Goal: Use online tool/utility: Utilize a website feature to perform a specific function

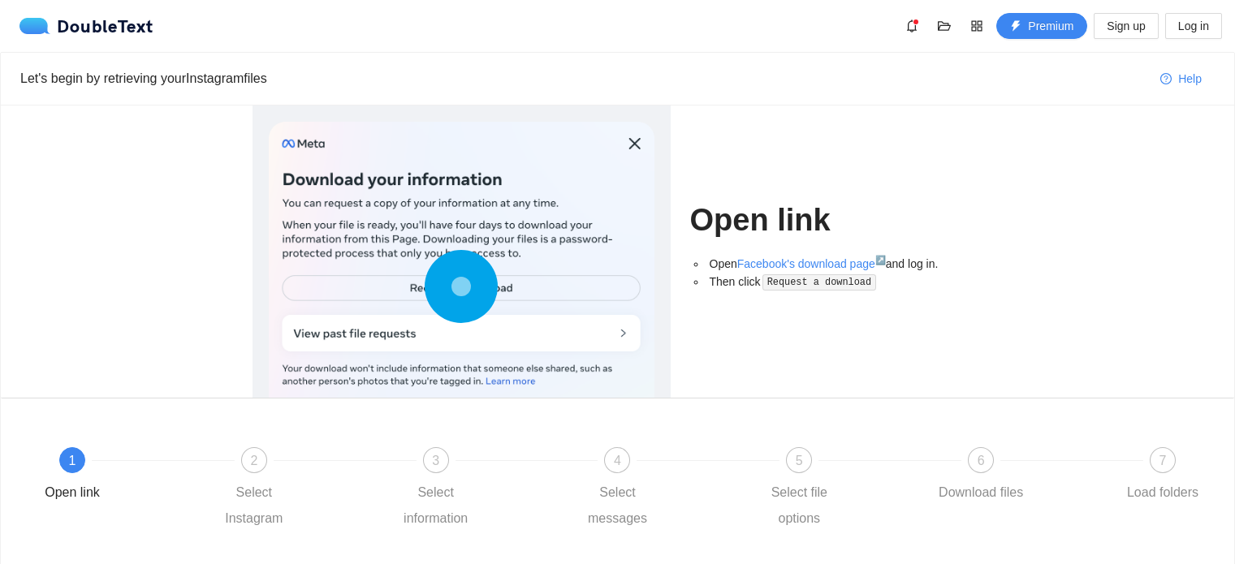
scroll to position [88, 0]
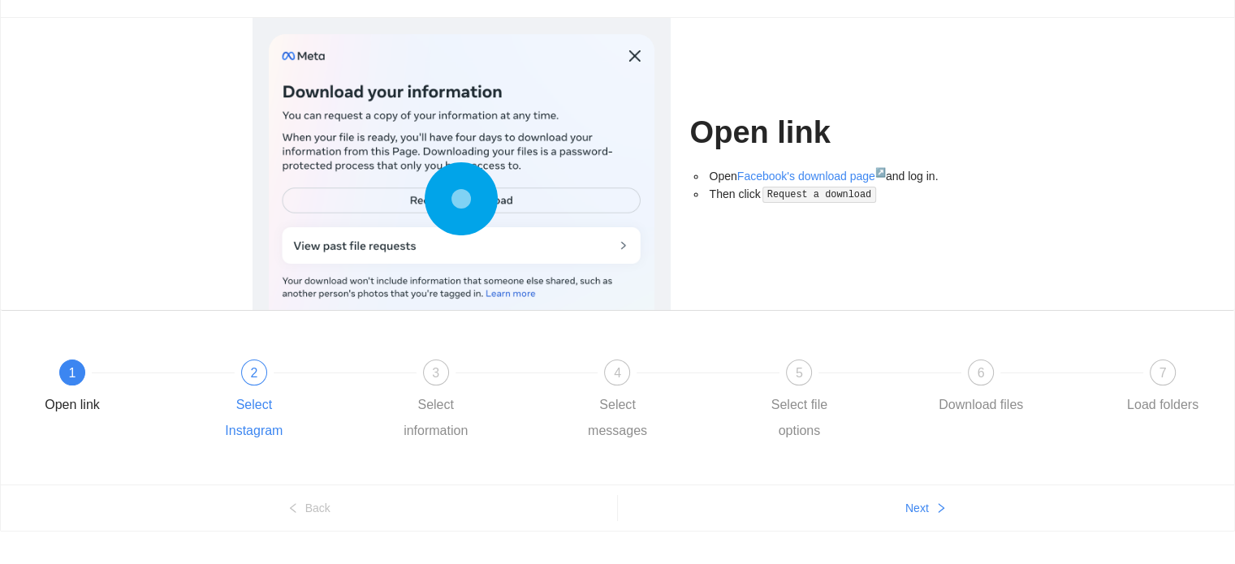
click at [249, 378] on div "2" at bounding box center [254, 373] width 26 height 26
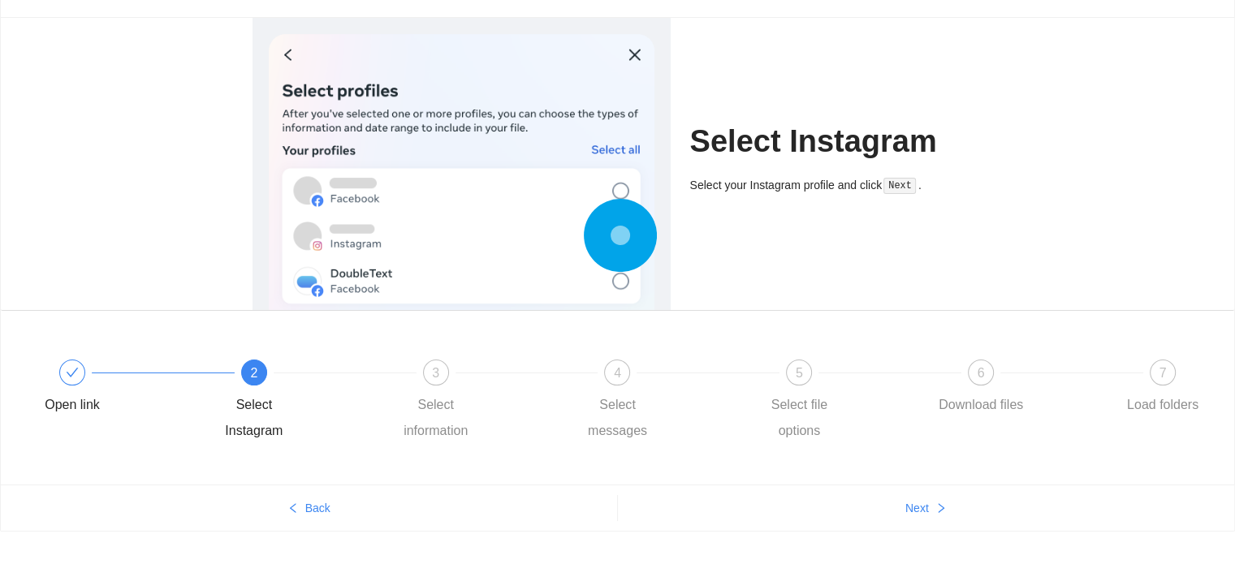
click at [433, 358] on div "Open link 2 Select Instagram 3 Select information 4 Select messages 5 Select fi…" at bounding box center [617, 401] width 1184 height 117
click at [436, 366] on span "3" at bounding box center [435, 373] width 7 height 14
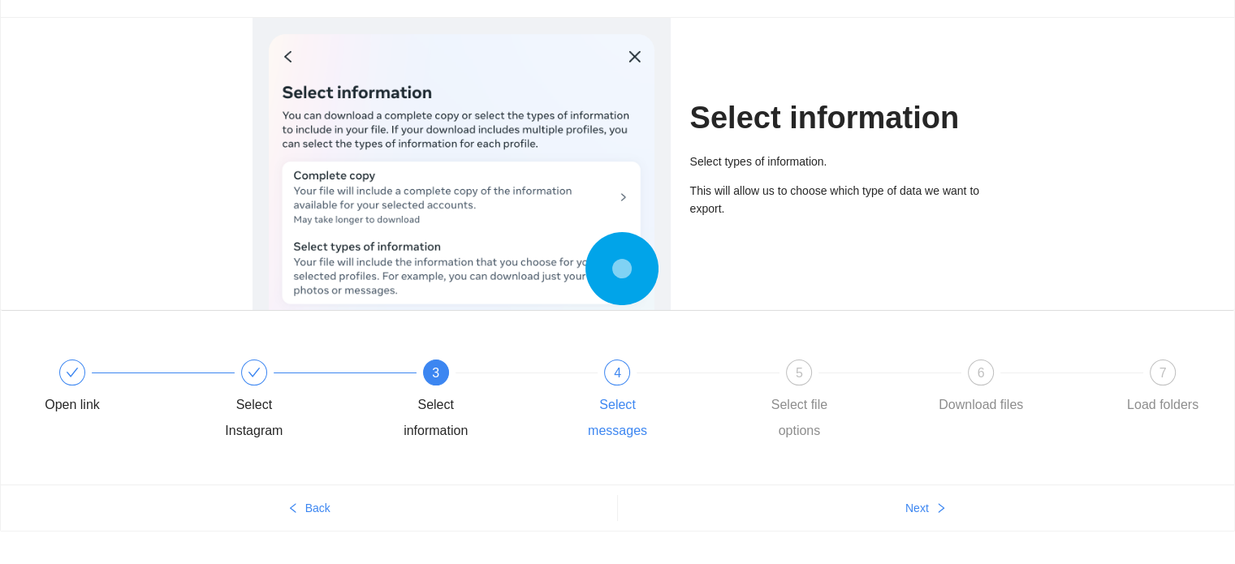
click at [609, 379] on div "4" at bounding box center [617, 373] width 26 height 26
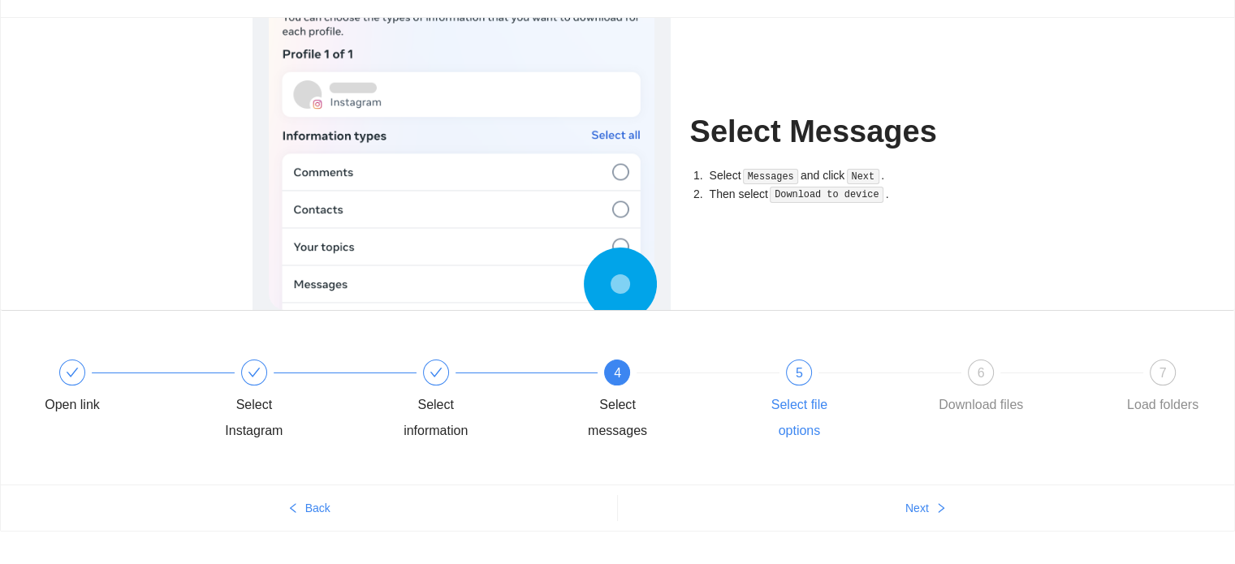
click at [805, 373] on div at bounding box center [890, 372] width 182 height 6
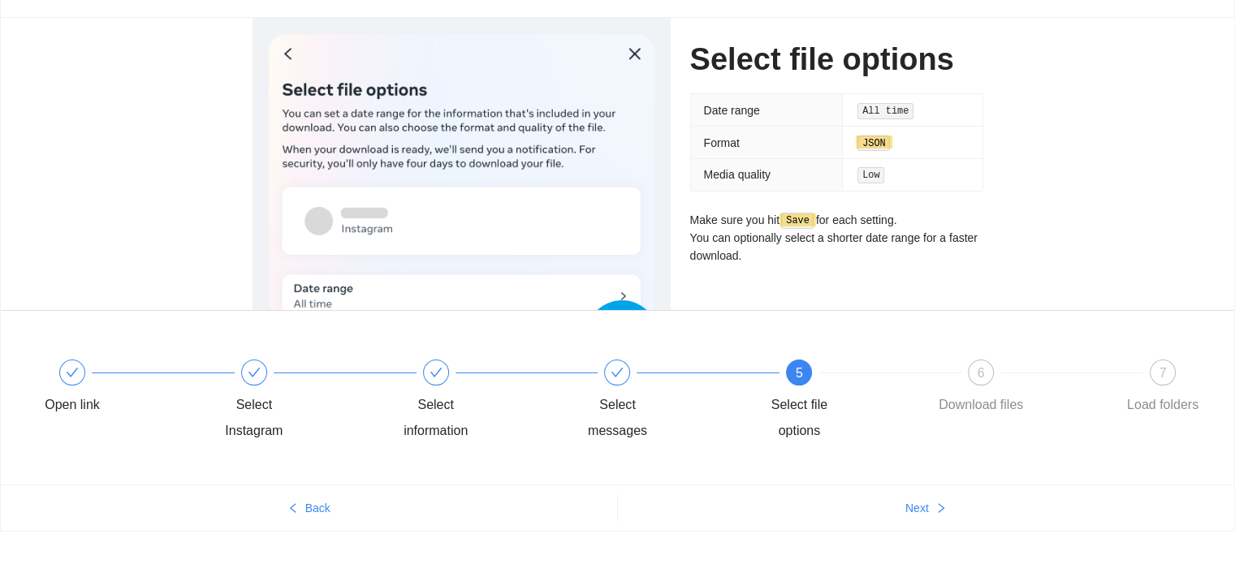
scroll to position [117, 0]
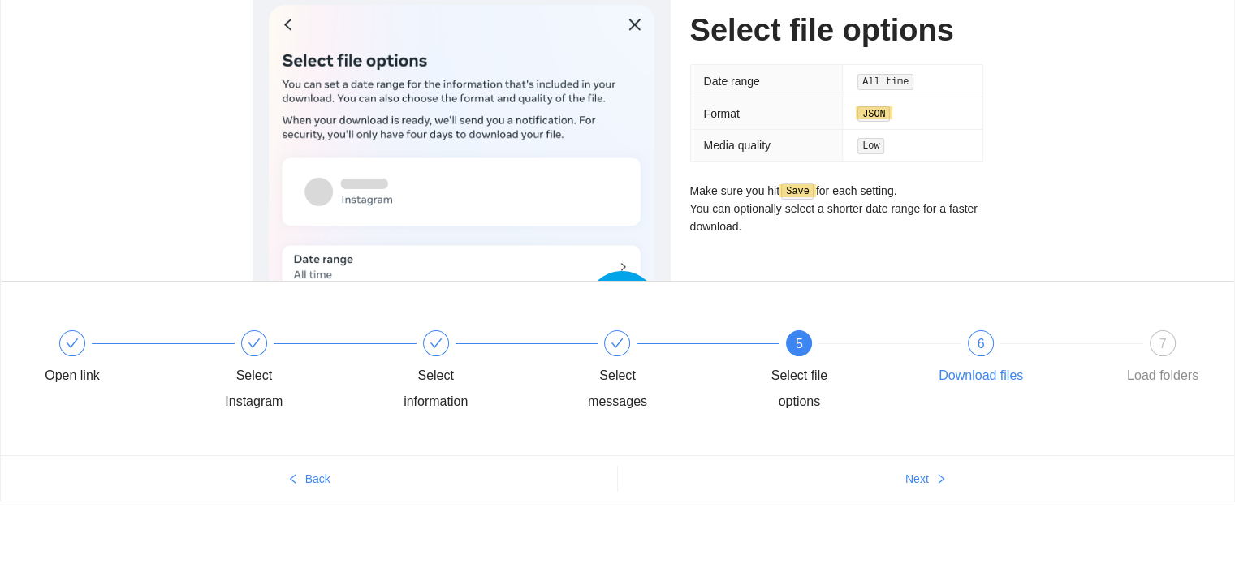
click at [968, 350] on div "6 Download files" at bounding box center [1025, 359] width 182 height 58
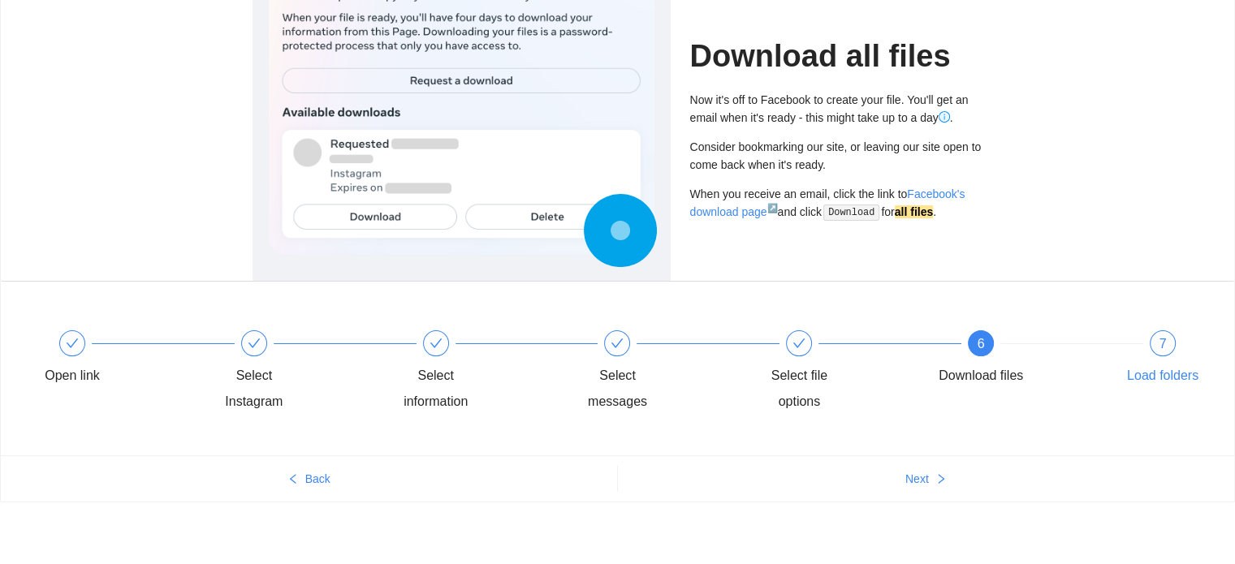
click at [1157, 351] on div "7" at bounding box center [1162, 343] width 26 height 26
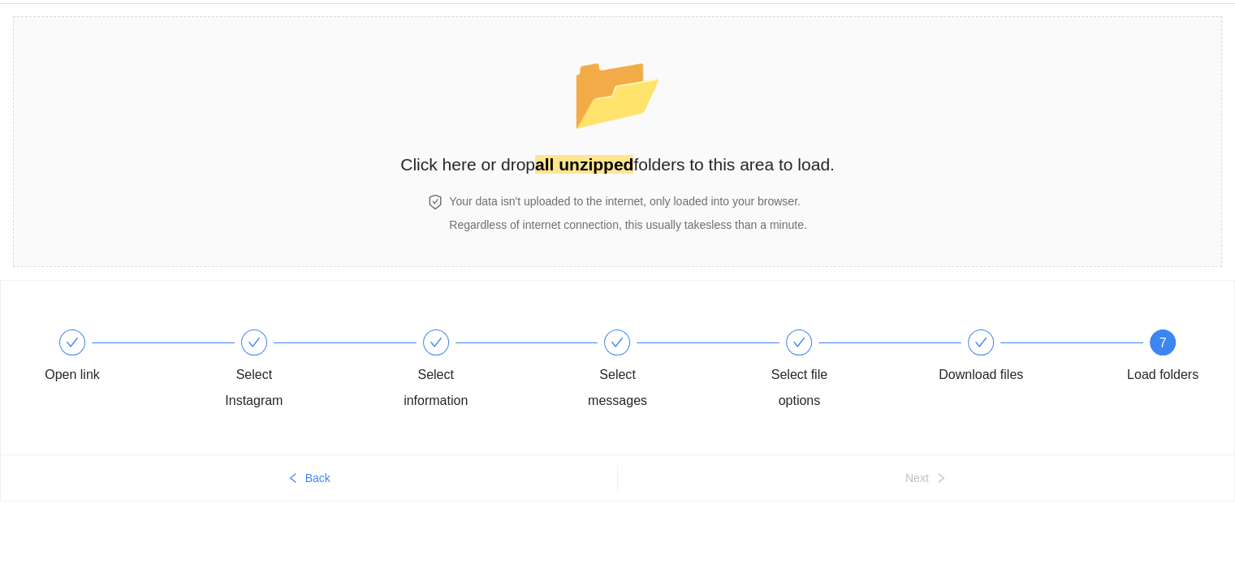
scroll to position [48, 0]
click at [577, 194] on h4 "Your data isn't uploaded to the internet, only loaded into your browser." at bounding box center [627, 202] width 357 height 18
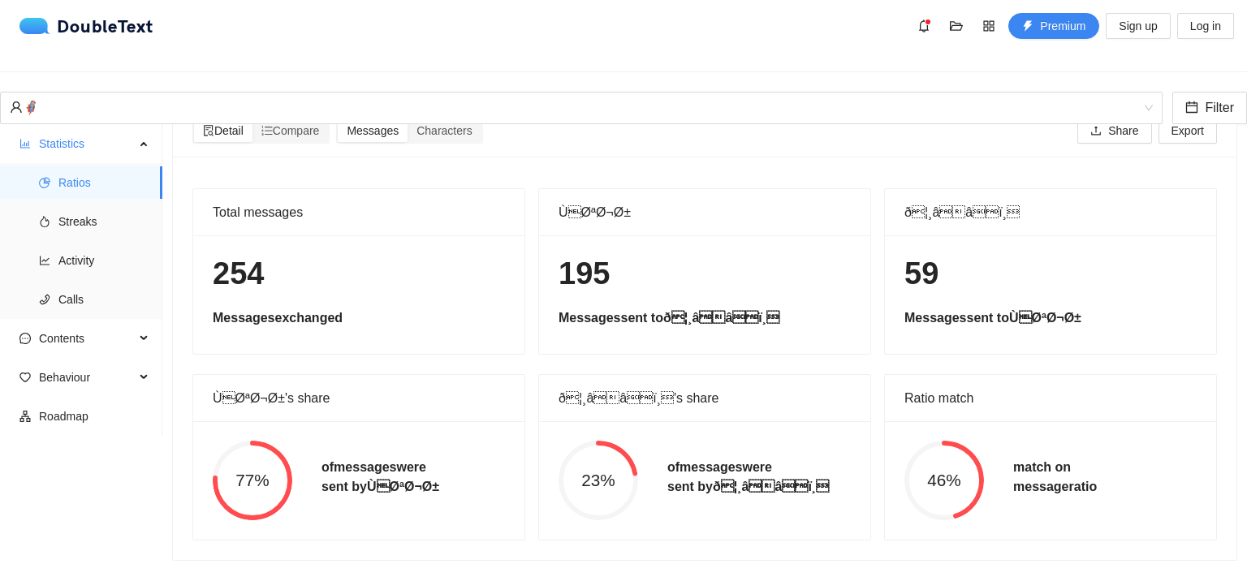
scroll to position [0, 0]
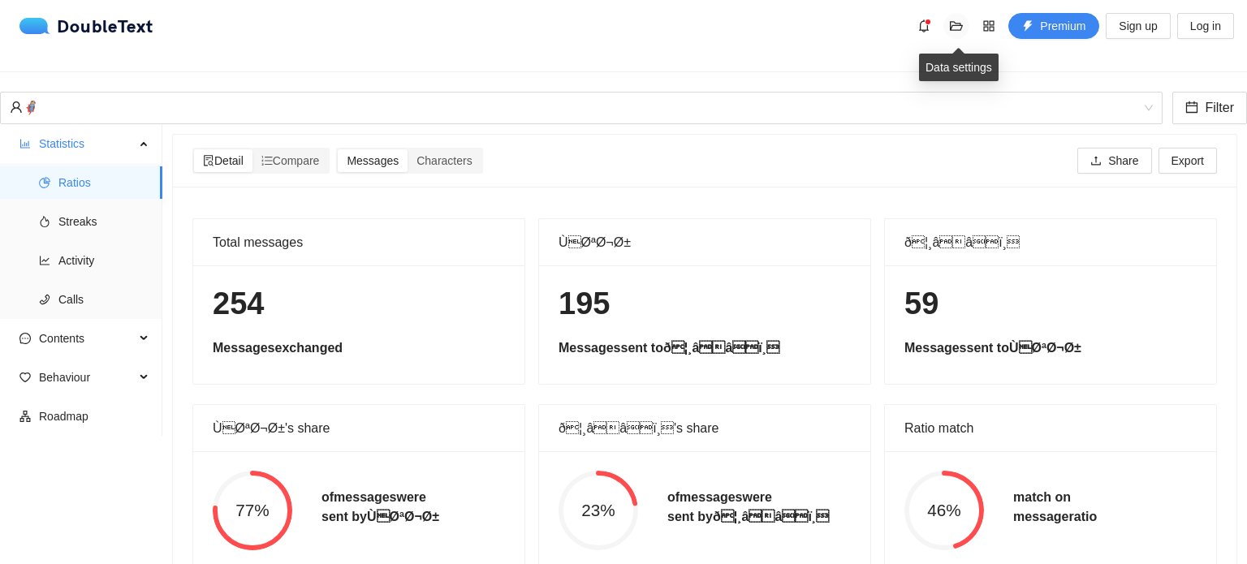
click at [955, 26] on icon "folder-open" at bounding box center [956, 25] width 13 height 13
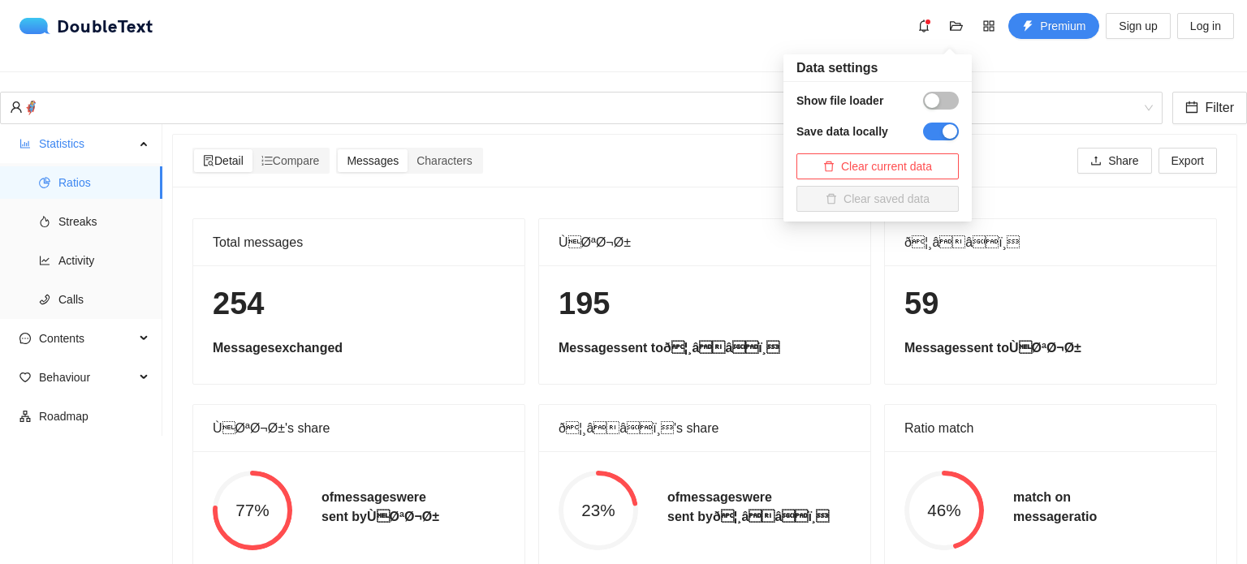
click at [935, 100] on div "button" at bounding box center [932, 100] width 15 height 15
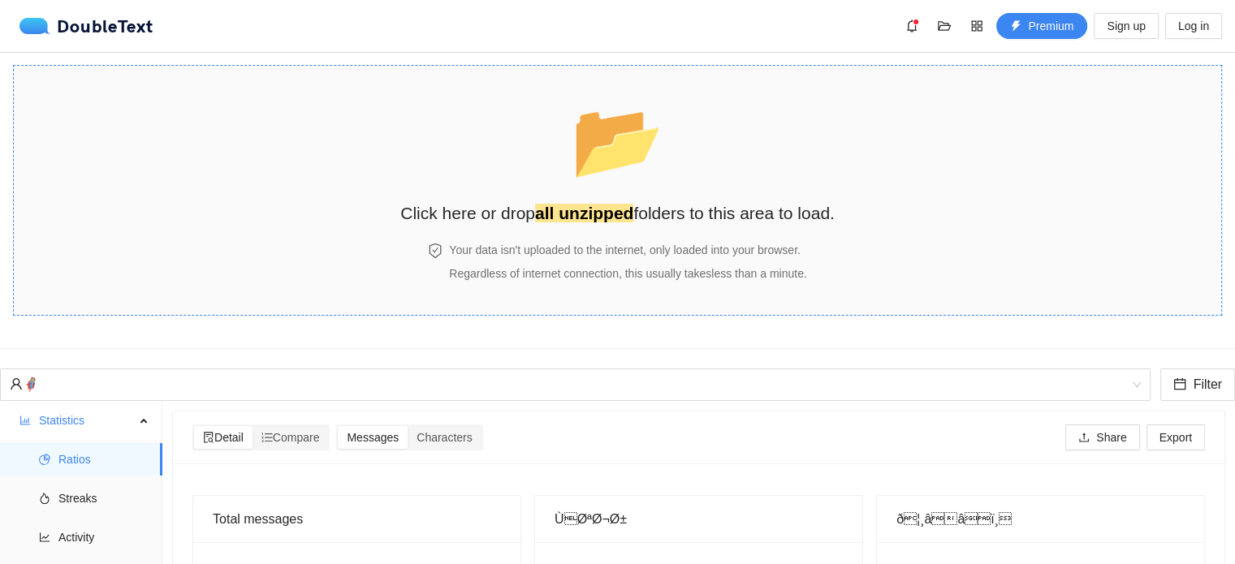
click at [621, 182] on span "📂" at bounding box center [617, 140] width 93 height 83
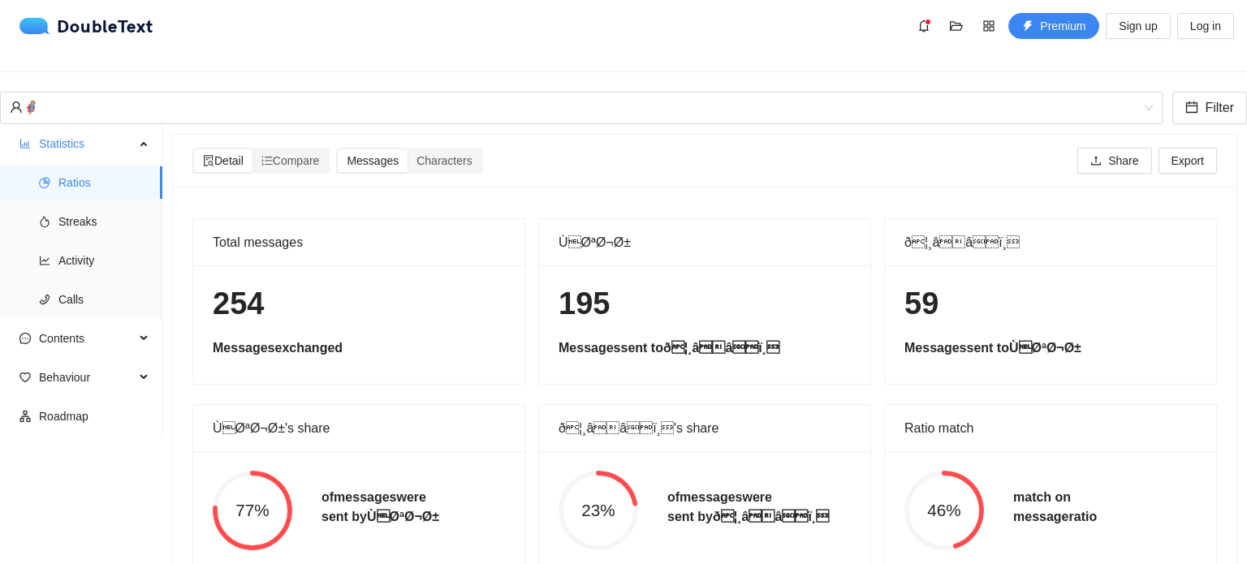
click at [1101, 304] on h1 "59" at bounding box center [1050, 304] width 292 height 38
click at [308, 154] on span "Compare" at bounding box center [290, 160] width 58 height 13
click at [252, 149] on input "Compare" at bounding box center [252, 149] width 0 height 0
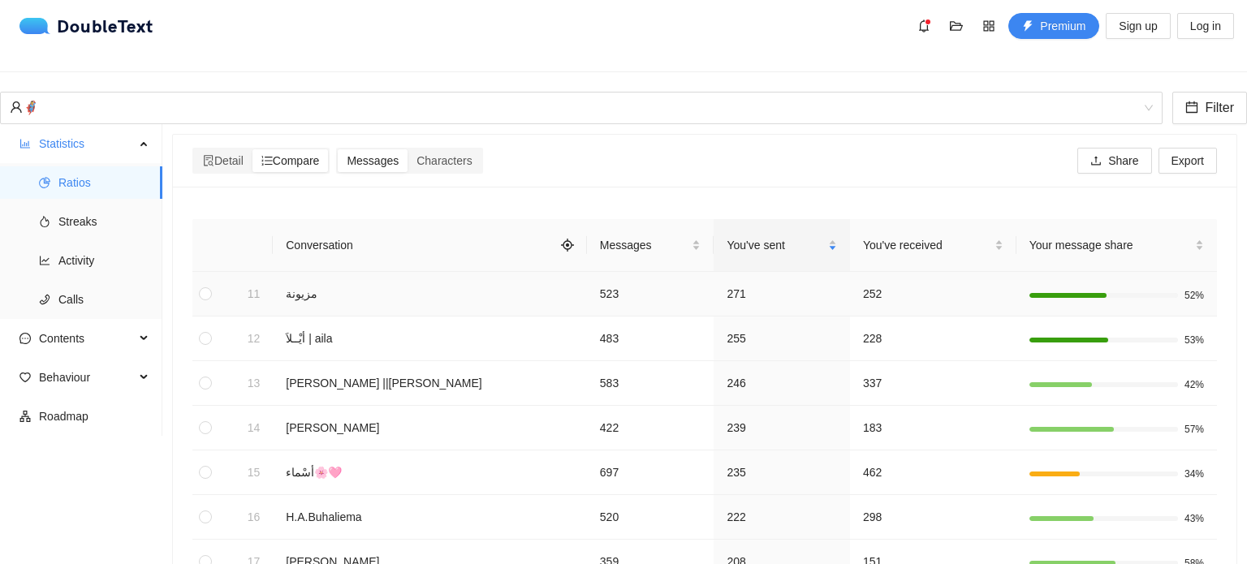
click at [779, 285] on td "271" at bounding box center [782, 294] width 136 height 45
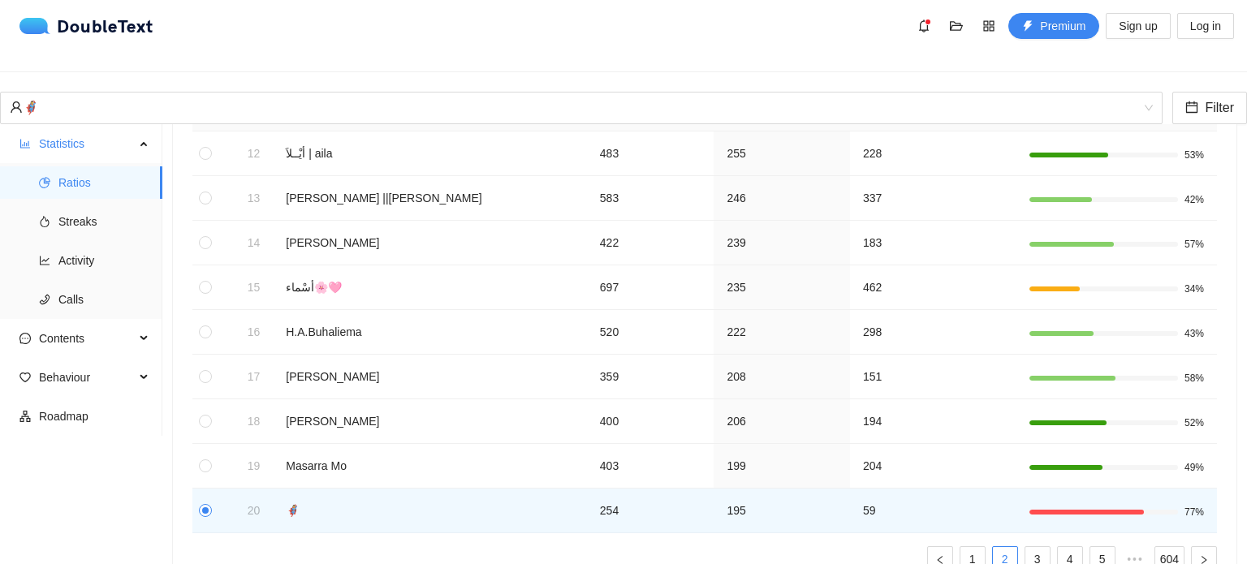
scroll to position [240, 0]
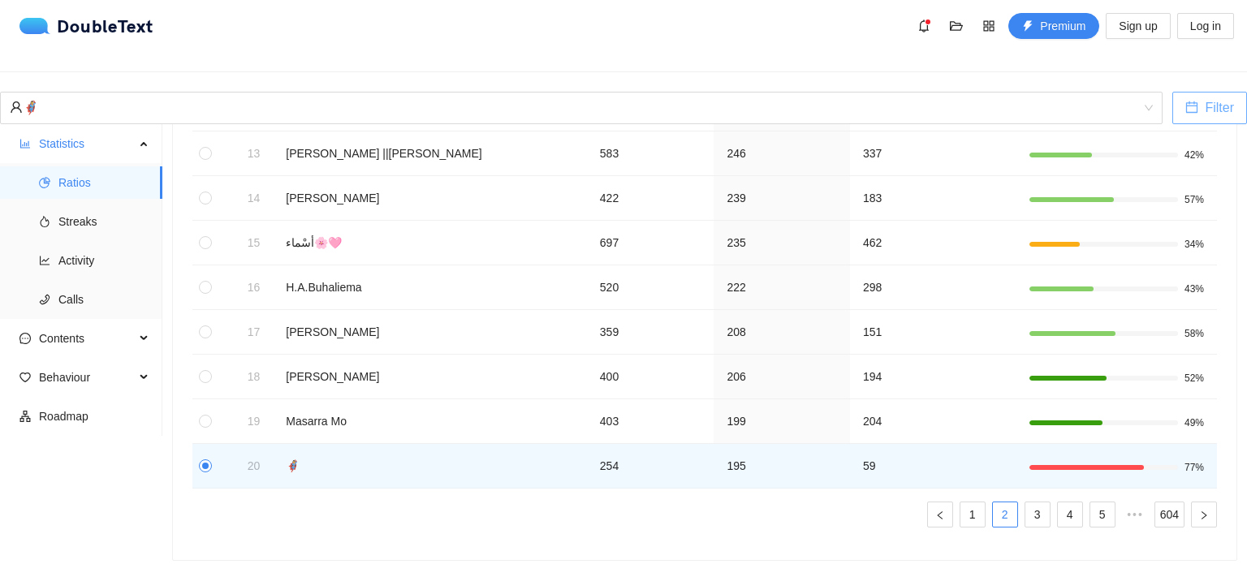
click at [1205, 97] on span "Filter" at bounding box center [1219, 107] width 29 height 20
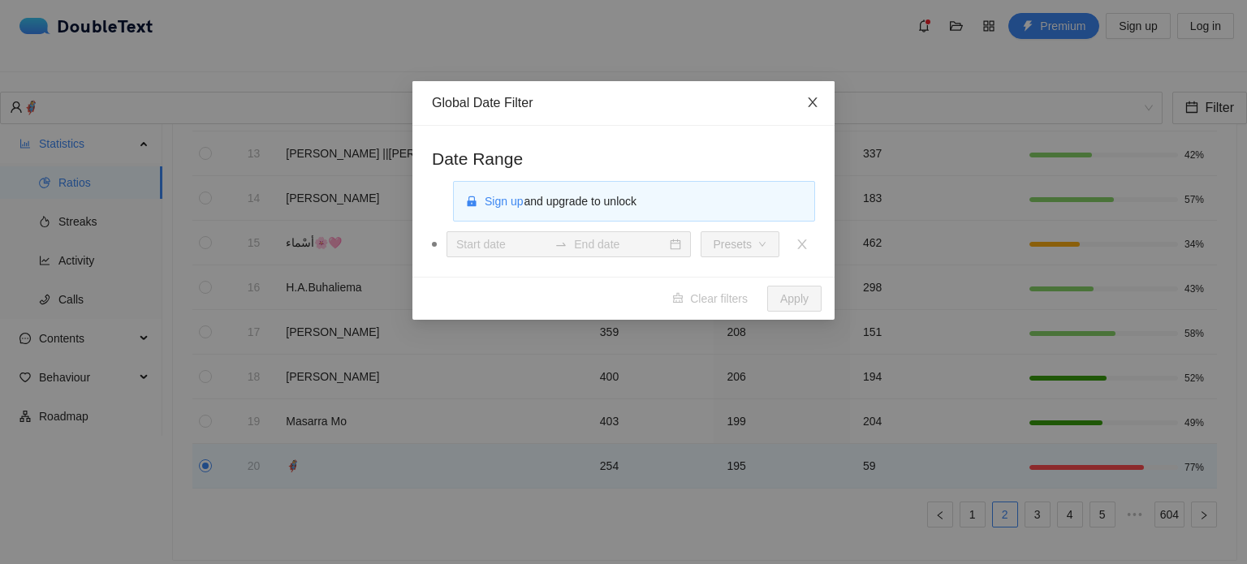
click at [811, 103] on icon "close" at bounding box center [812, 102] width 13 height 13
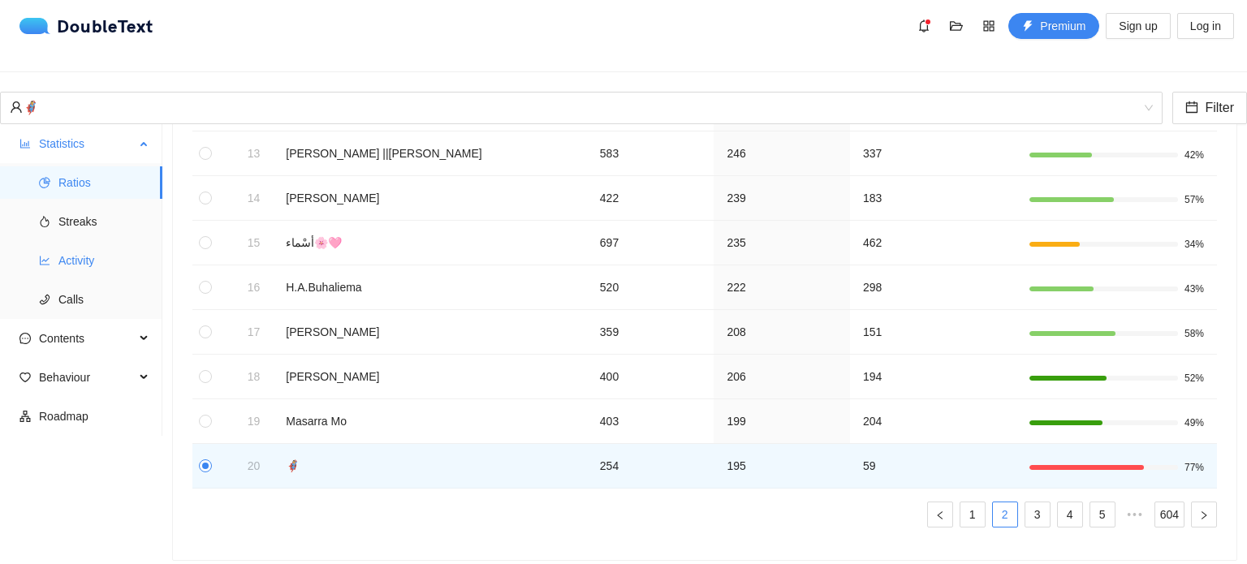
click at [71, 244] on span "Activity" at bounding box center [103, 260] width 91 height 32
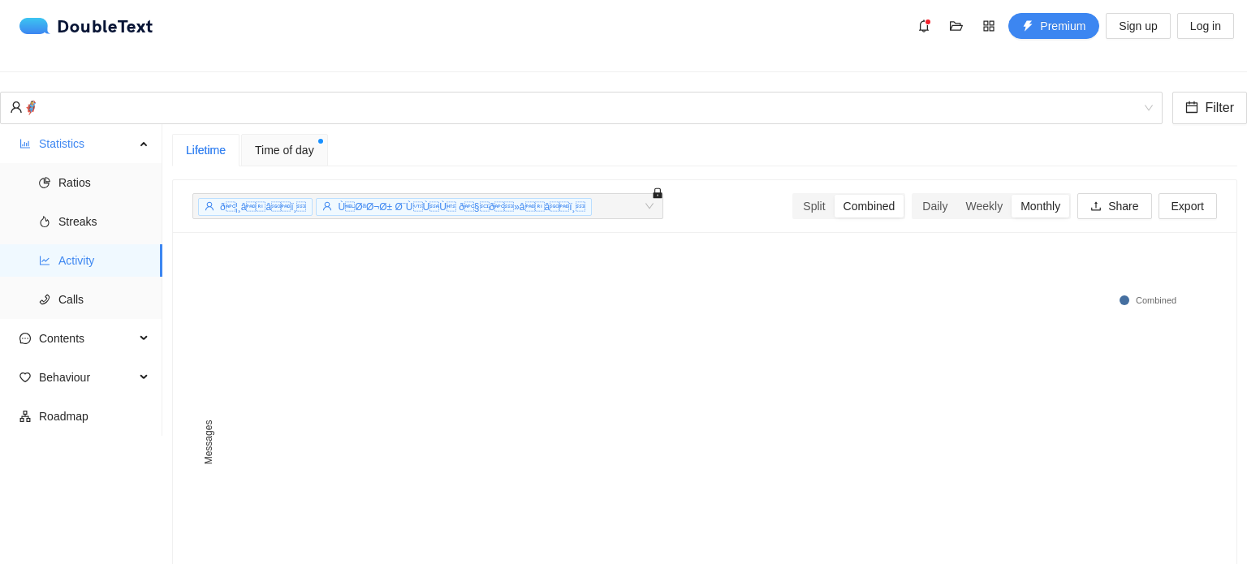
click at [536, 196] on div "ð¦¸ââï¸ ÙØªØ¬Ø± Ø¨ÙÙÙ ð§ð»ââï¸ + 0 ..." at bounding box center [419, 205] width 446 height 19
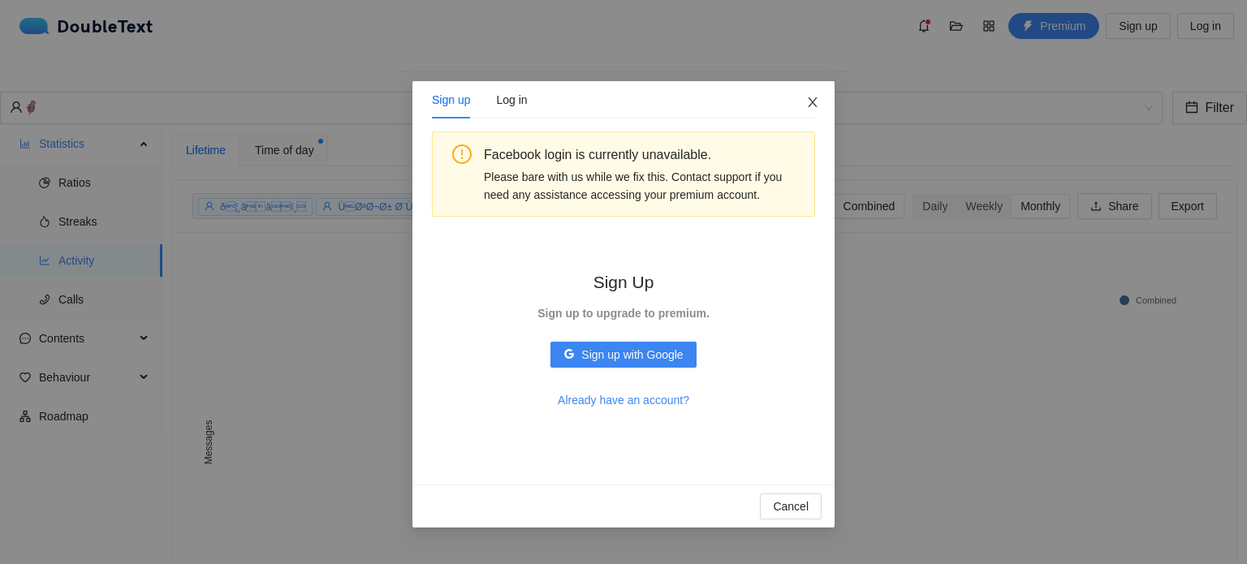
click at [808, 114] on span "Close" at bounding box center [813, 103] width 44 height 44
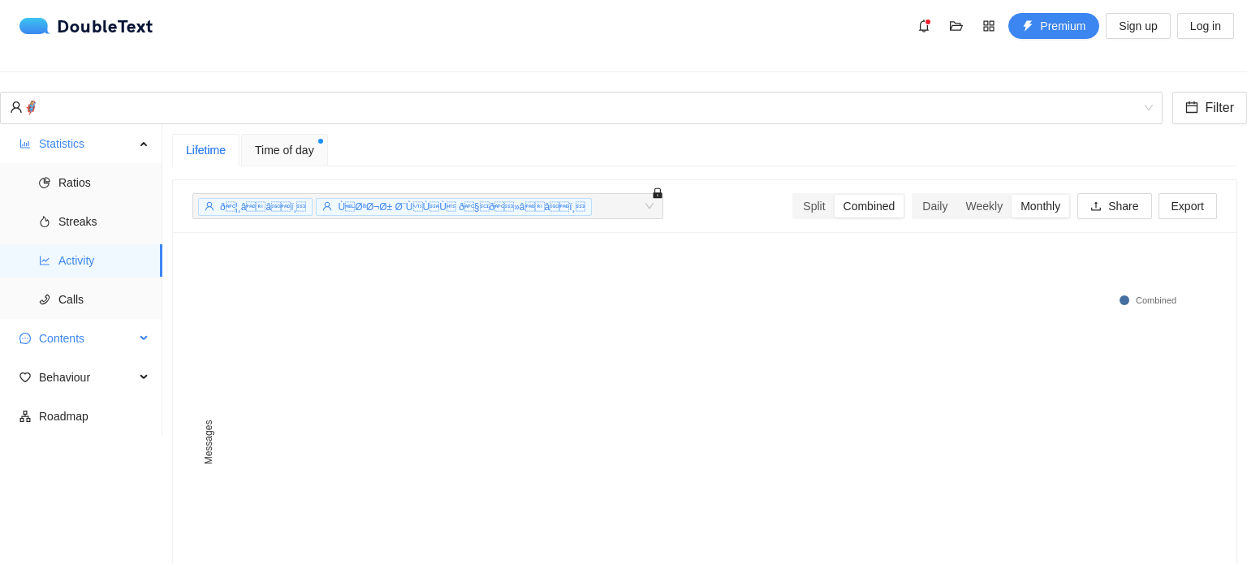
click at [67, 332] on span "Contents" at bounding box center [87, 338] width 96 height 32
click at [62, 461] on ul "Word Cloud Emojis Links" at bounding box center [81, 416] width 162 height 117
click at [60, 478] on span "Behaviour" at bounding box center [87, 494] width 96 height 32
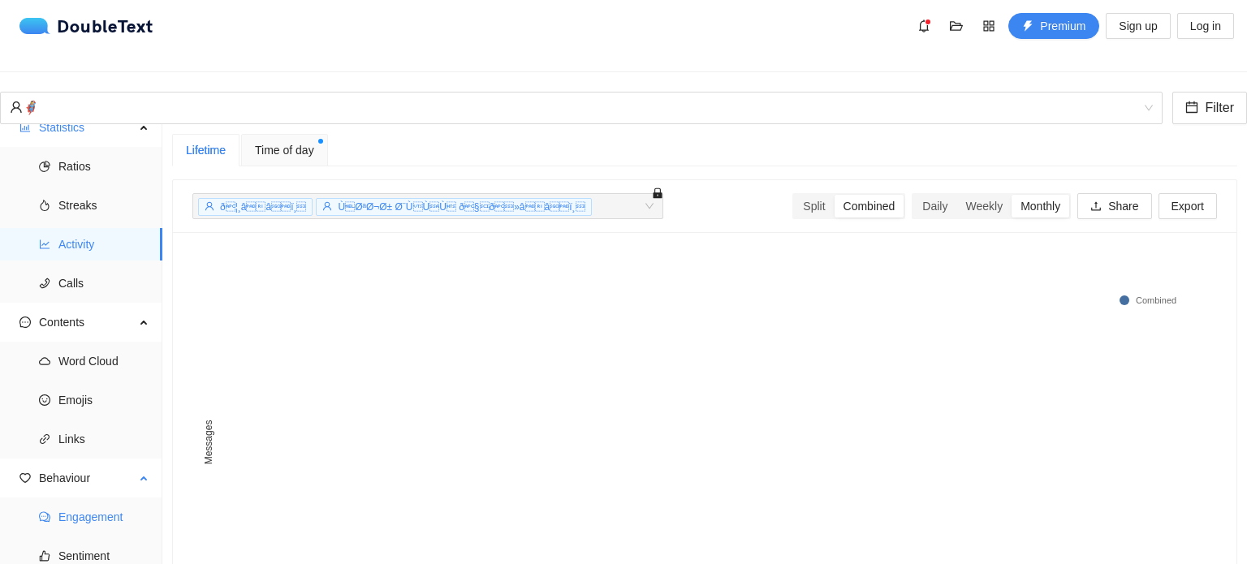
click at [101, 501] on span "Engagement" at bounding box center [103, 517] width 91 height 32
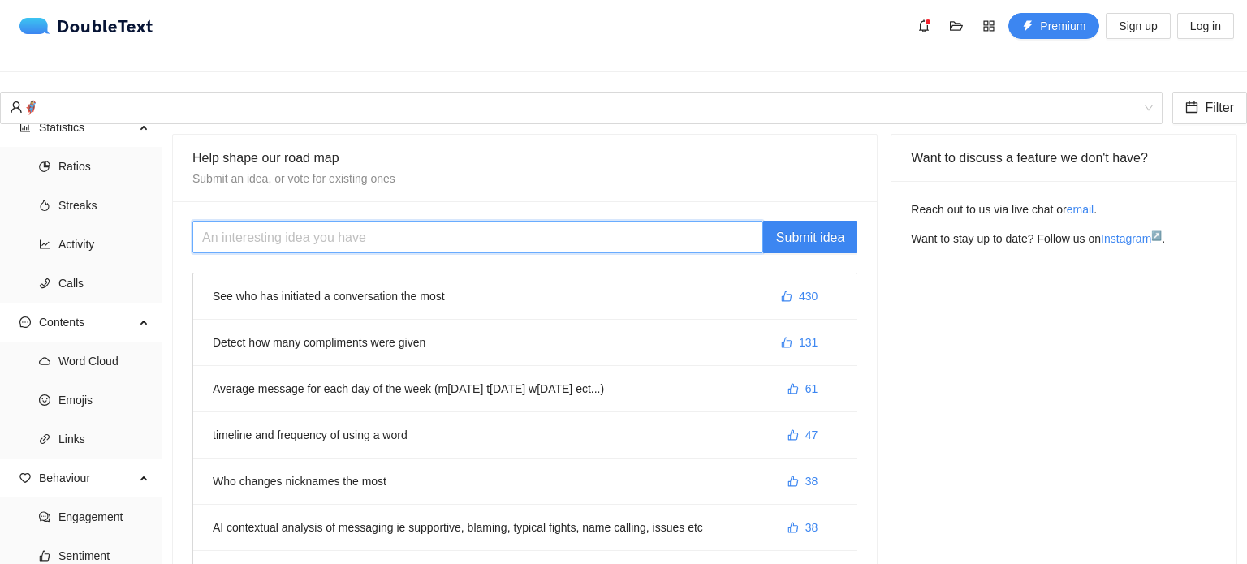
click at [467, 228] on input "text" at bounding box center [477, 237] width 571 height 32
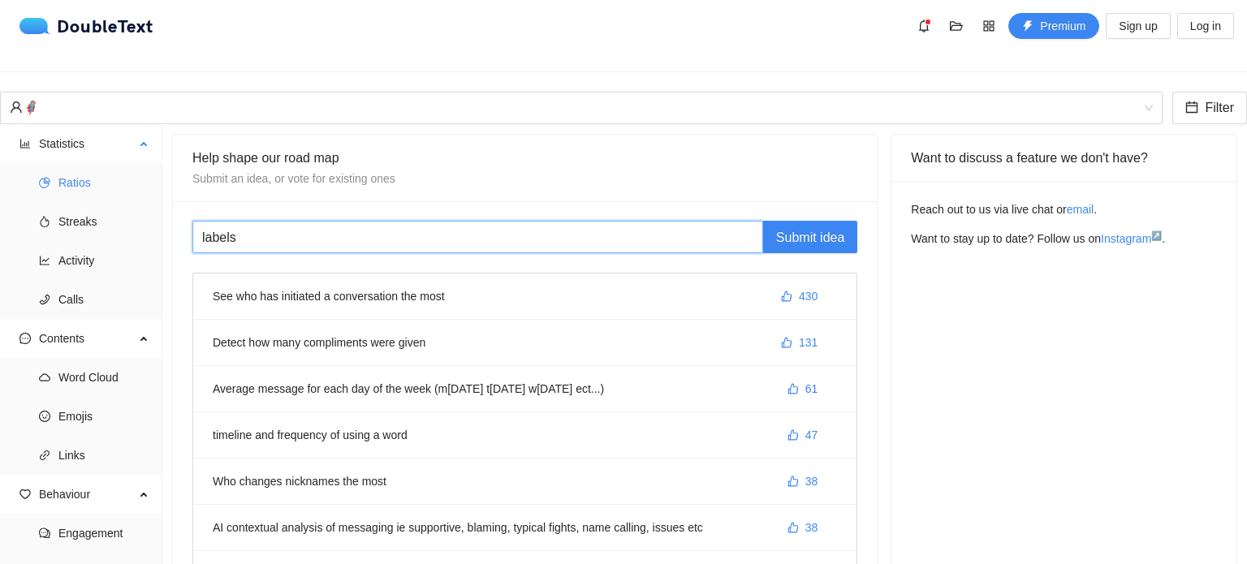
type input "labels"
click at [83, 179] on span "Ratios" at bounding box center [103, 182] width 91 height 32
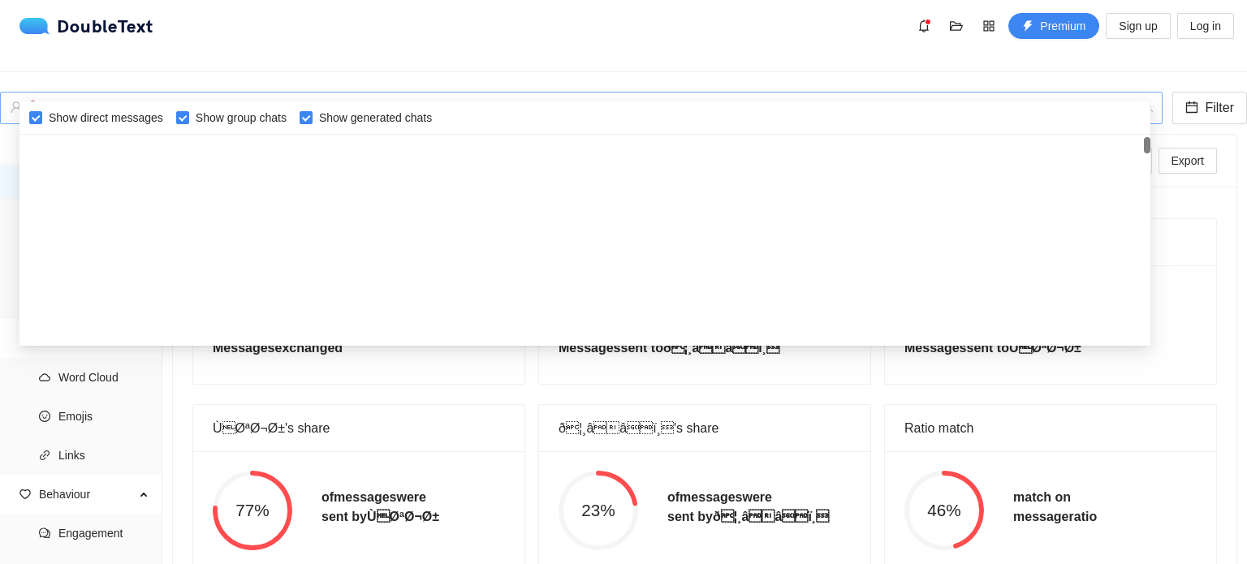
click at [1143, 92] on div "🦸‍♀️" at bounding box center [581, 108] width 1162 height 32
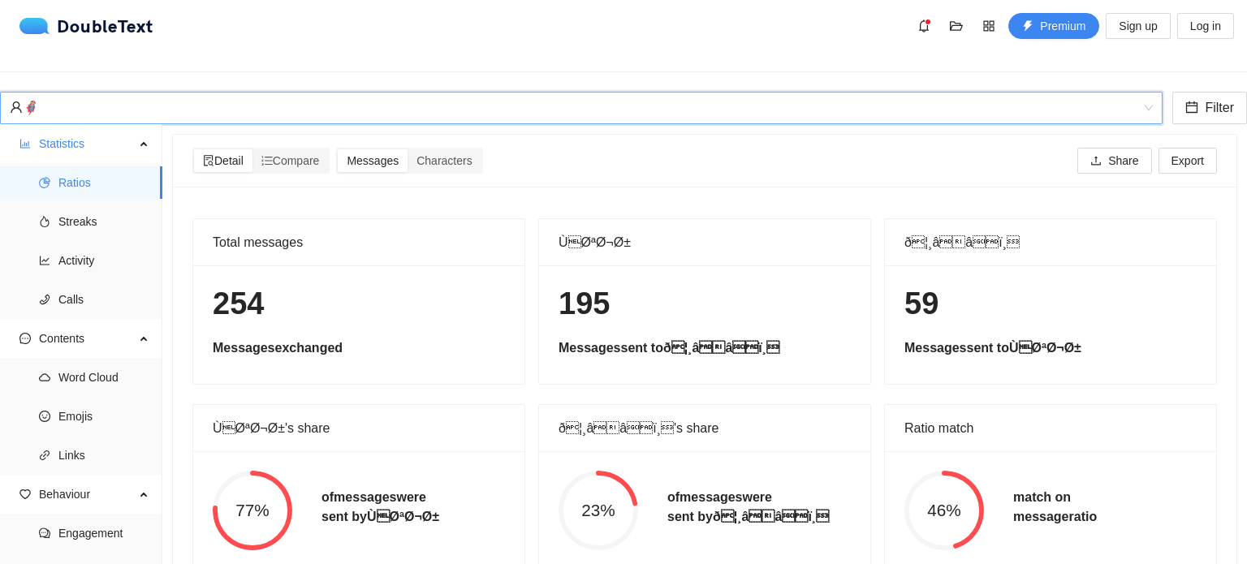
click at [1143, 92] on div "🦸‍♀️" at bounding box center [581, 108] width 1162 height 32
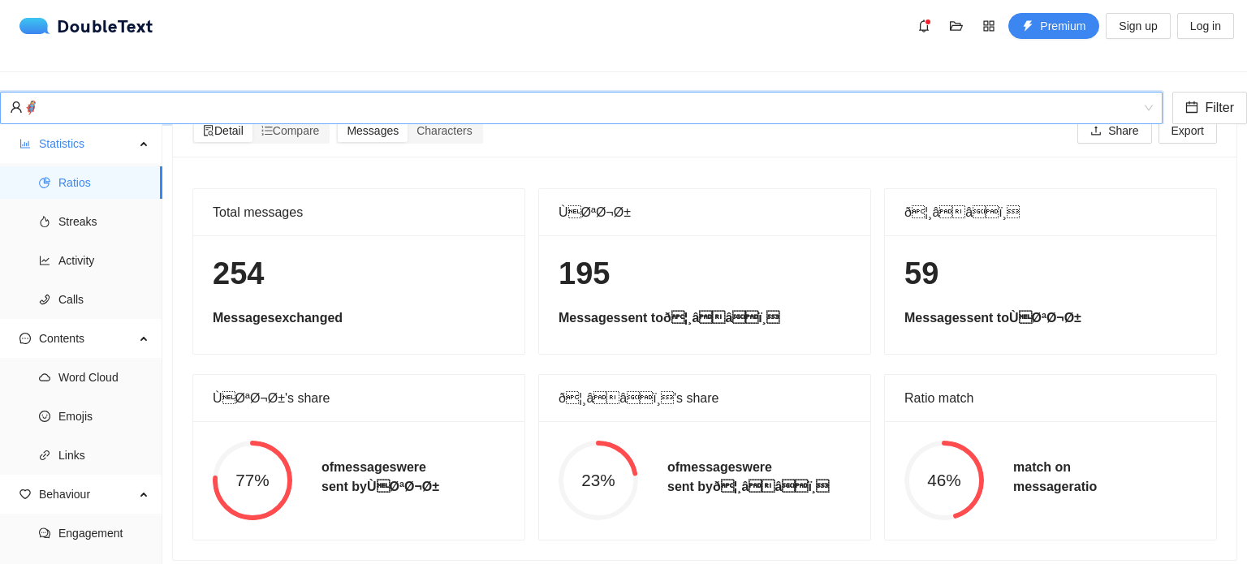
click at [620, 191] on div "ÙØªØ¬Ø±" at bounding box center [704, 212] width 292 height 46
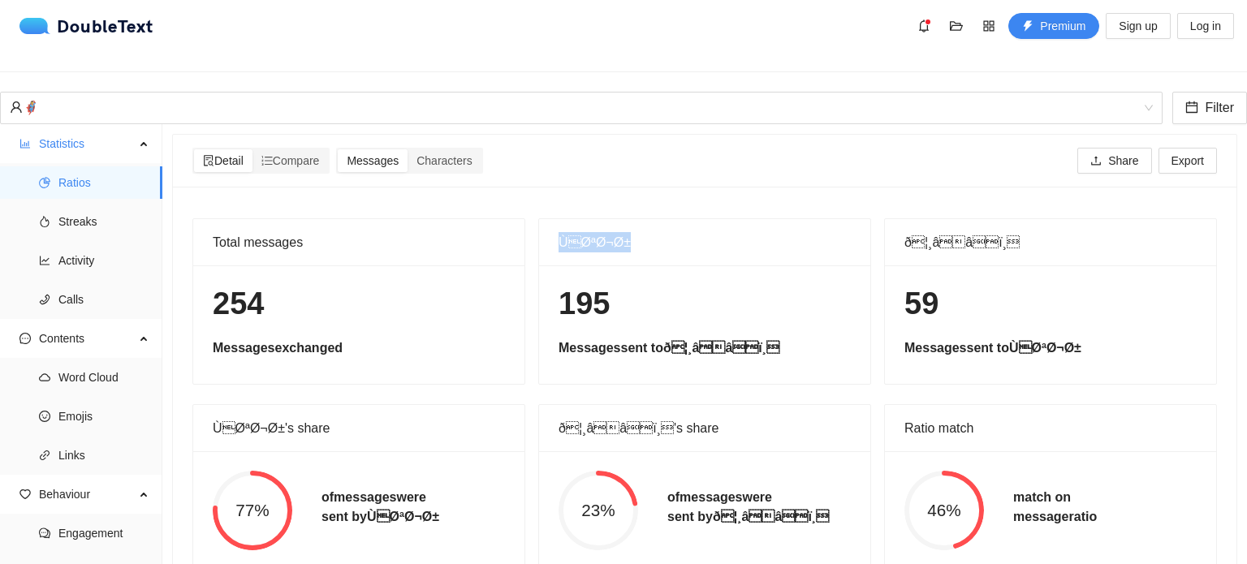
scroll to position [0, 0]
click at [990, 25] on icon "appstore" at bounding box center [988, 25] width 13 height 13
click at [919, 22] on icon "bell" at bounding box center [923, 25] width 13 height 13
click at [948, 27] on span "folder-open" at bounding box center [956, 25] width 24 height 13
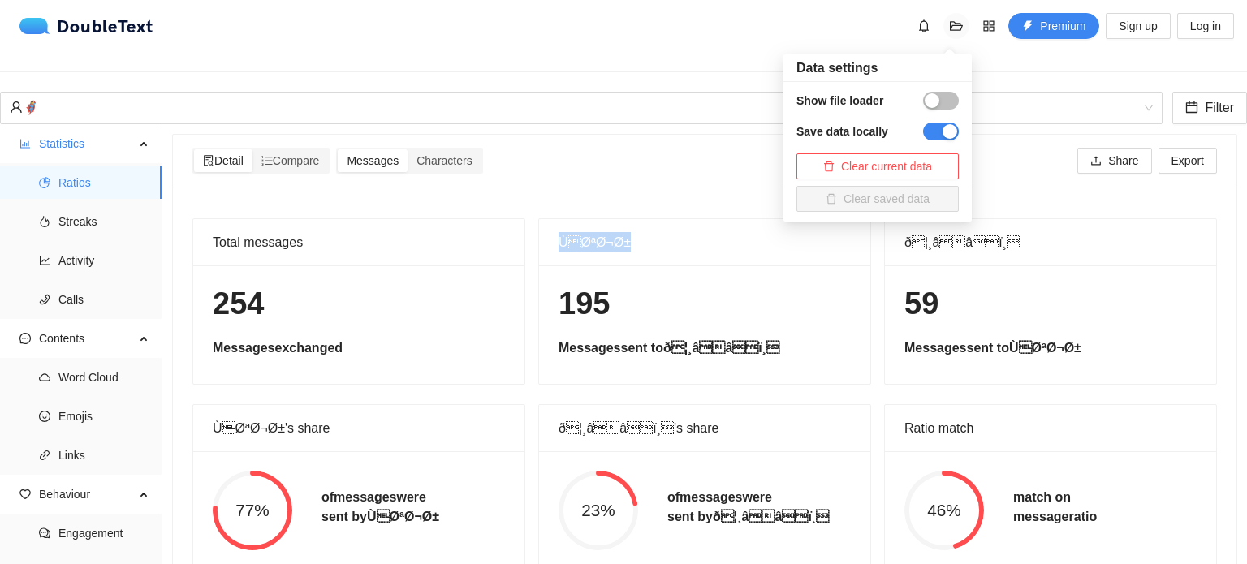
click at [948, 27] on span "folder-open" at bounding box center [956, 25] width 24 height 13
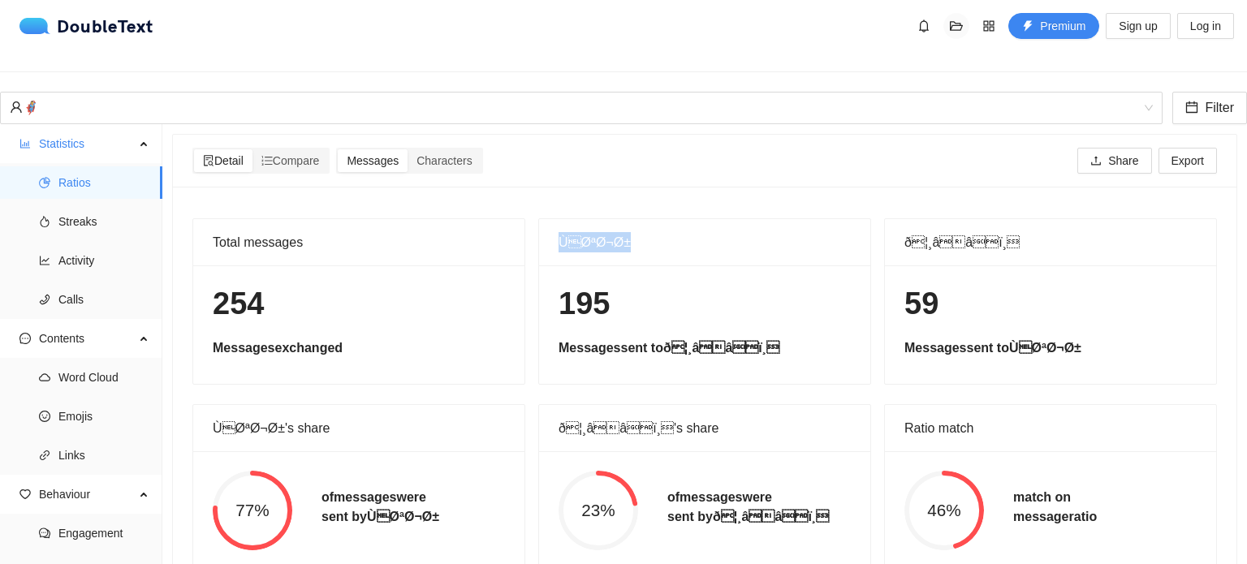
click at [948, 27] on span "folder-open" at bounding box center [956, 25] width 24 height 13
